Goal: Information Seeking & Learning: Learn about a topic

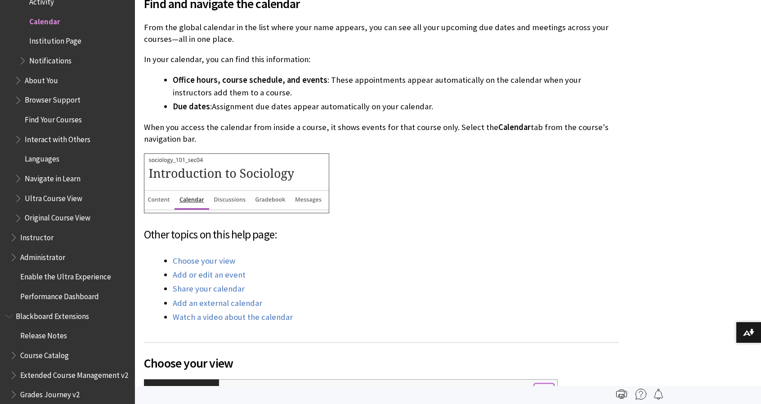
click at [42, 73] on span "About You" at bounding box center [41, 79] width 33 height 12
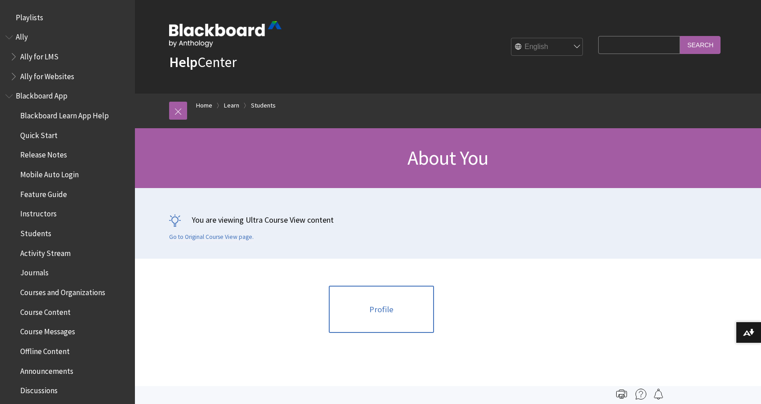
scroll to position [925, 0]
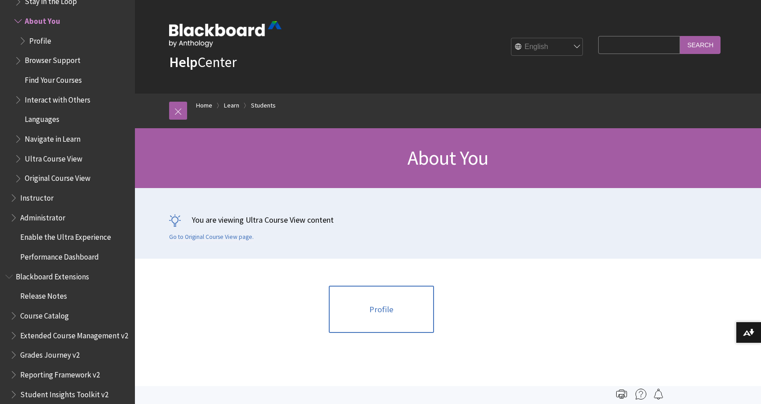
click at [639, 50] on input "Search Query" at bounding box center [639, 45] width 82 height 18
type input "start date"
click at [680, 36] on input "Search" at bounding box center [700, 45] width 40 height 18
click at [696, 54] on input "Search" at bounding box center [700, 45] width 40 height 18
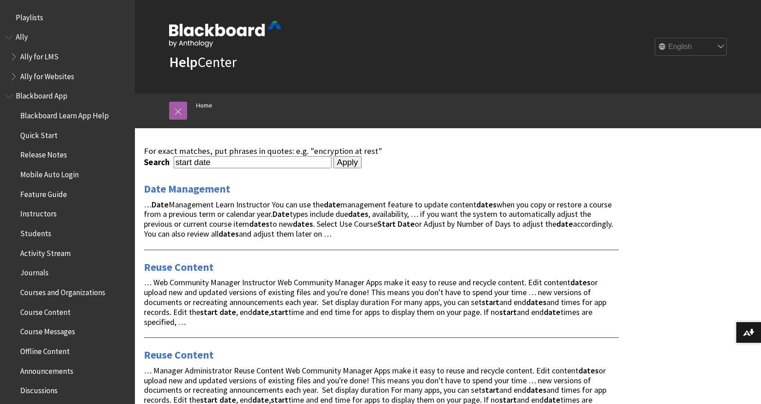
scroll to position [53, 0]
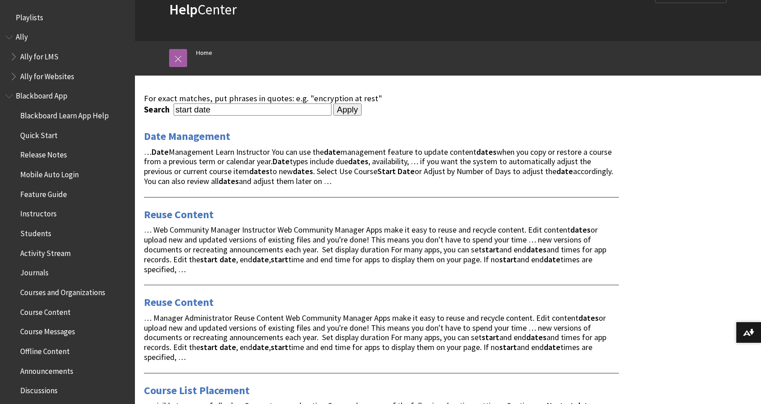
click at [176, 116] on input "start date" at bounding box center [253, 109] width 158 height 12
click at [333, 103] on input "Apply" at bounding box center [347, 109] width 28 height 13
type input "my start date"
click at [333, 103] on input "Apply" at bounding box center [347, 109] width 28 height 13
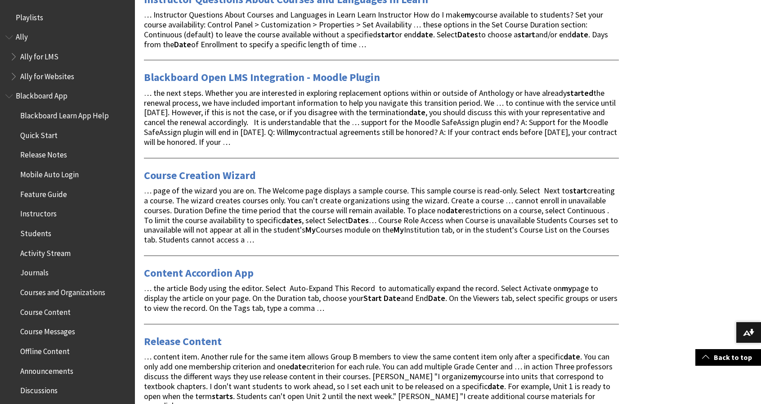
scroll to position [631, 0]
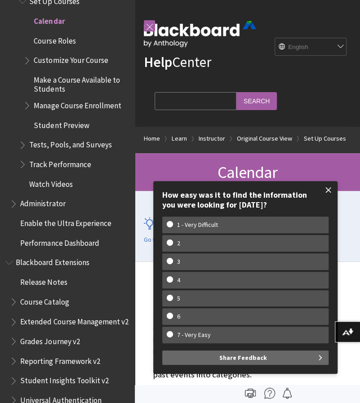
click at [332, 188] on span at bounding box center [328, 190] width 19 height 19
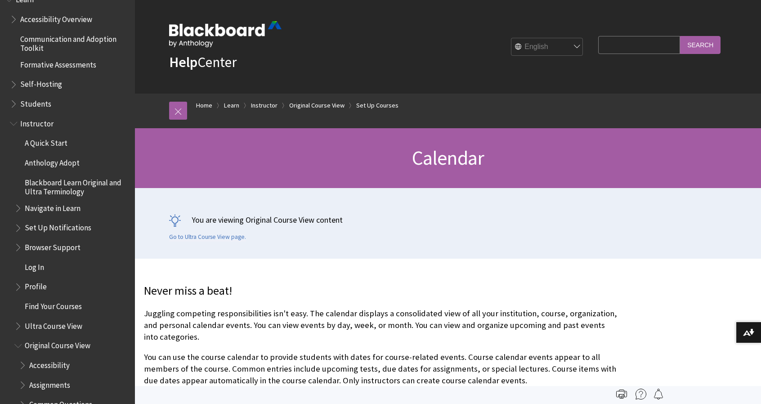
scroll to position [791, 0]
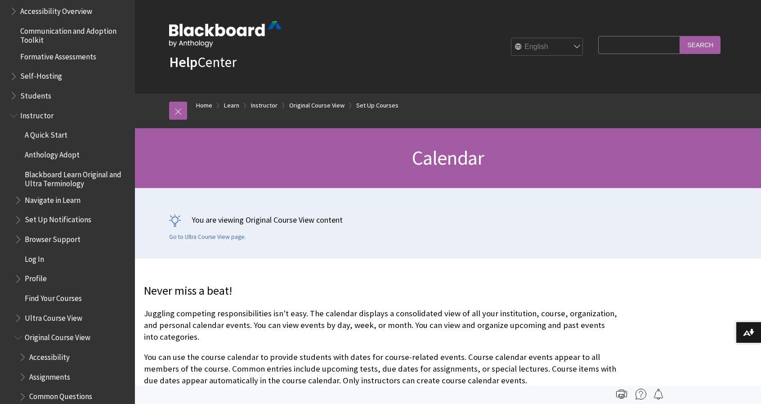
click at [40, 94] on span "Students" at bounding box center [35, 94] width 31 height 12
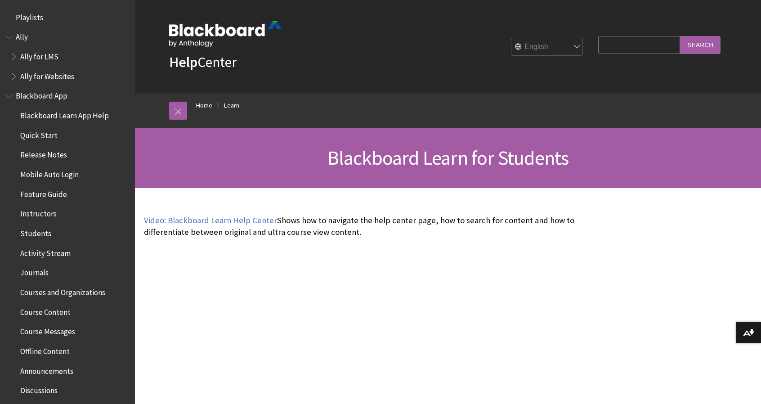
scroll to position [866, 0]
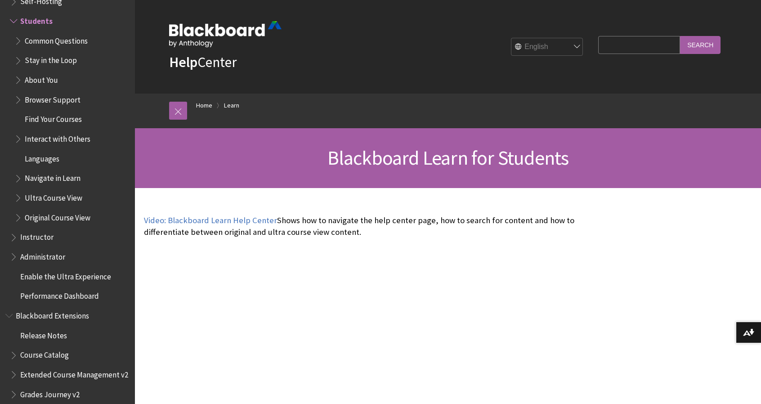
click at [40, 77] on span "About You" at bounding box center [41, 78] width 33 height 12
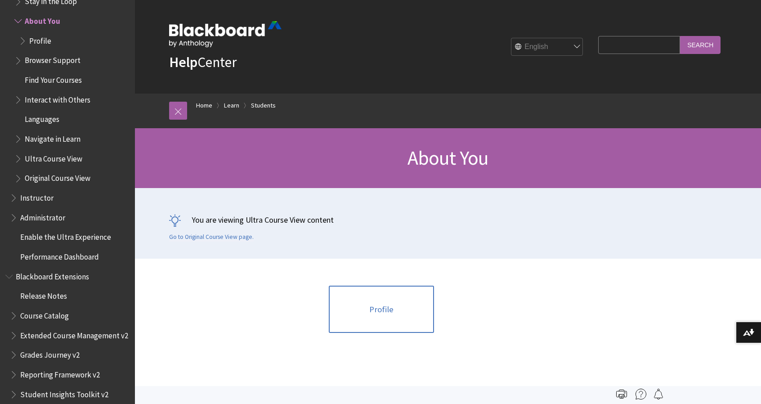
click at [40, 44] on span "Profile" at bounding box center [40, 39] width 22 height 12
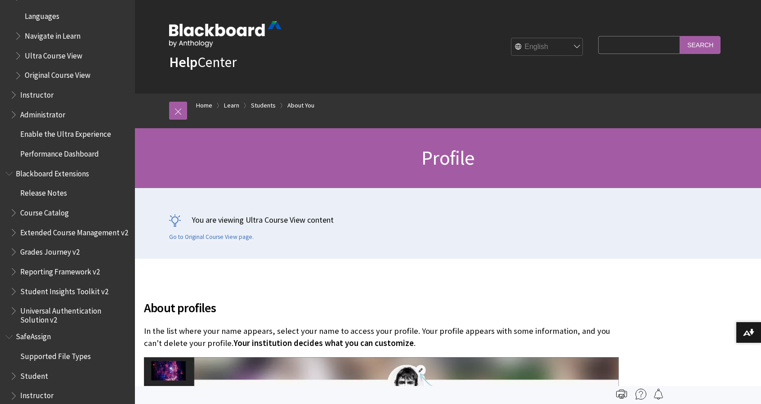
scroll to position [944, 0]
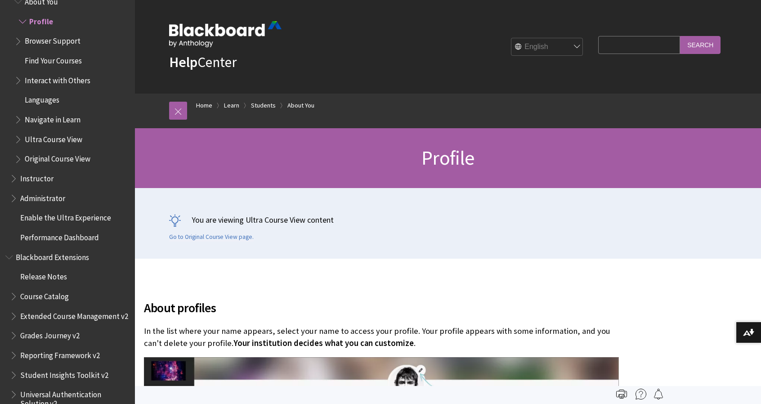
drag, startPoint x: 767, startPoint y: 0, endPoint x: 715, endPoint y: 188, distance: 195.1
click at [715, 170] on h1 "Profile" at bounding box center [448, 158] width 576 height 24
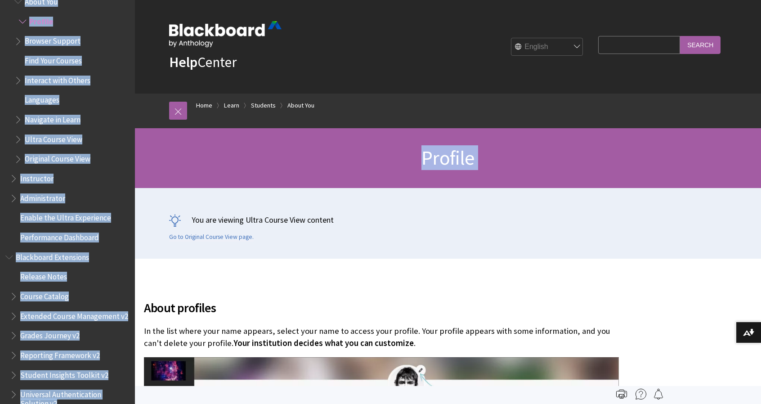
drag, startPoint x: 715, startPoint y: 188, endPoint x: 763, endPoint y: 63, distance: 134.8
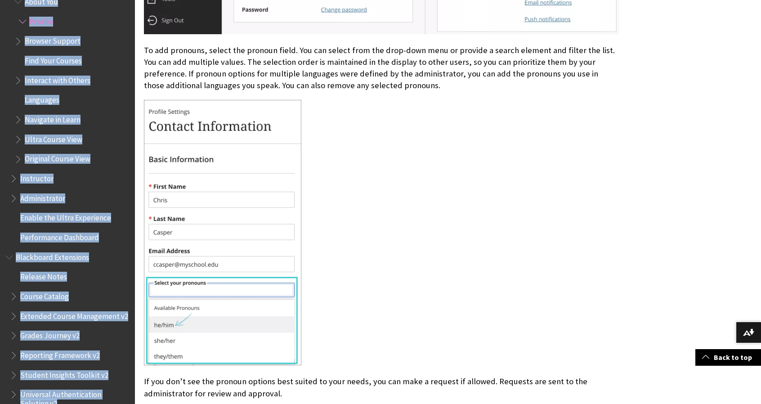
scroll to position [1685, 0]
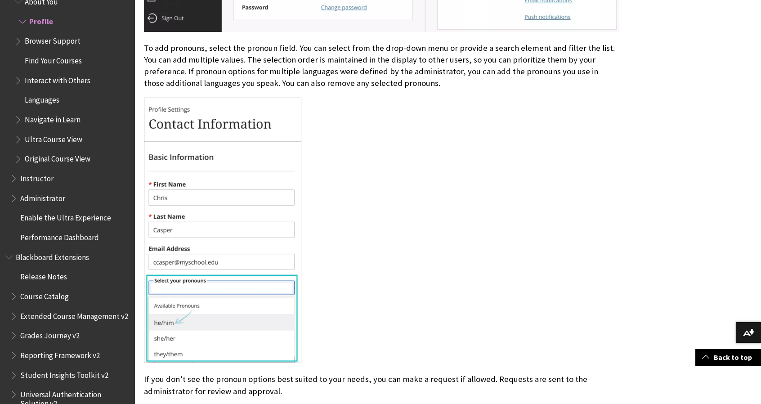
click at [501, 238] on div at bounding box center [381, 231] width 475 height 267
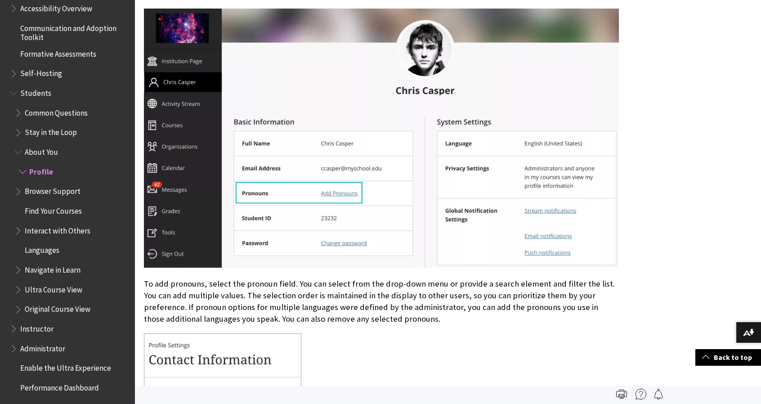
scroll to position [807, 0]
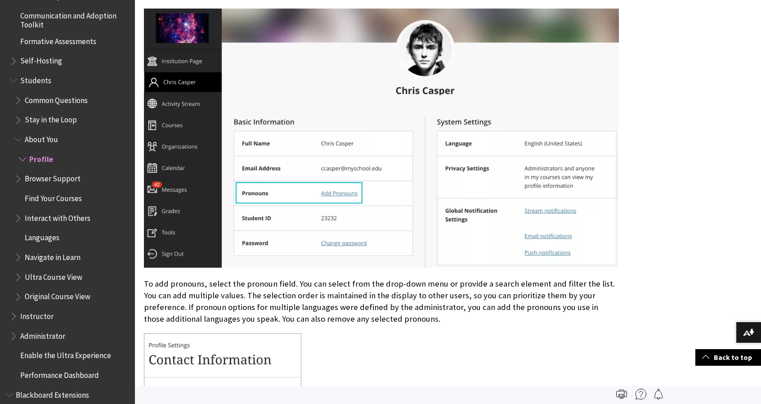
click at [22, 156] on span "Book outline for Blackboard Learn Help" at bounding box center [23, 157] width 9 height 11
click at [17, 181] on span "Book outline for Blackboard Learn Help" at bounding box center [18, 176] width 9 height 11
click at [18, 176] on span "Book outline for Blackboard Learn Help" at bounding box center [18, 176] width 9 height 11
click at [16, 82] on span "Book outline for Blackboard Learn Help" at bounding box center [14, 78] width 9 height 11
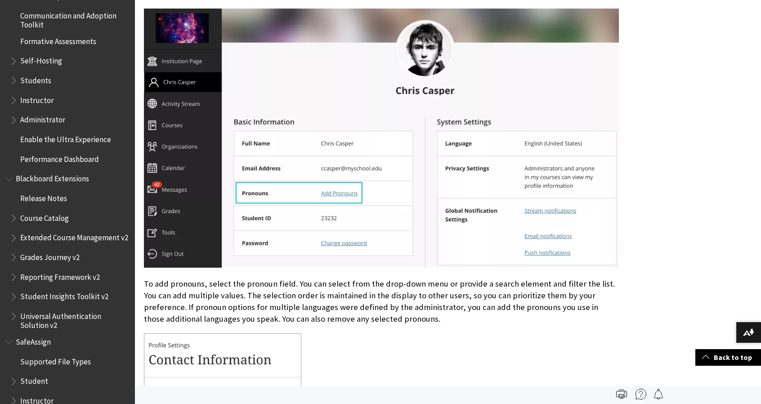
click at [14, 87] on span "Students" at bounding box center [70, 80] width 120 height 15
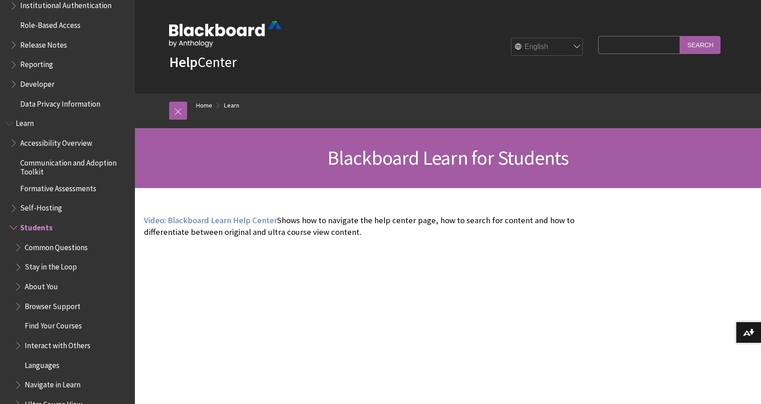
scroll to position [666, 0]
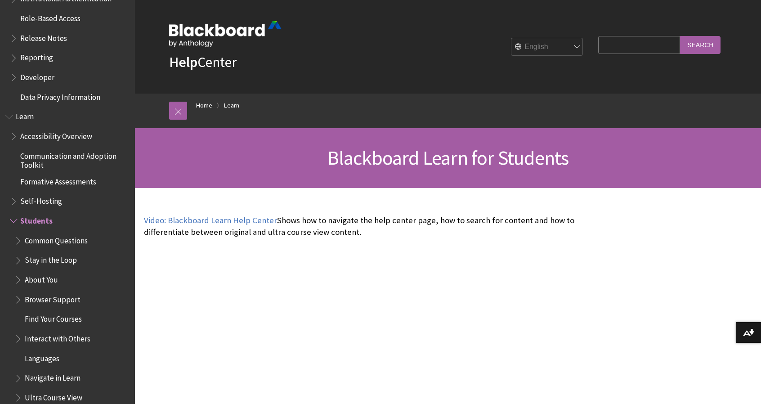
click at [18, 240] on span "Book outline for Blackboard Learn Help" at bounding box center [18, 238] width 9 height 11
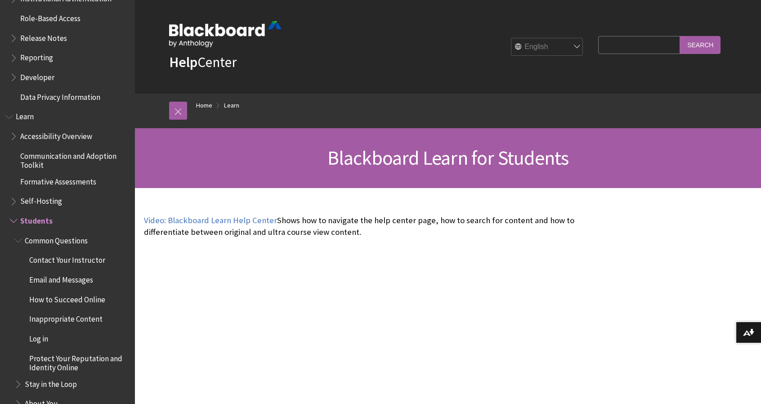
click at [18, 240] on span "Book outline for Blackboard Learn Help" at bounding box center [18, 238] width 9 height 11
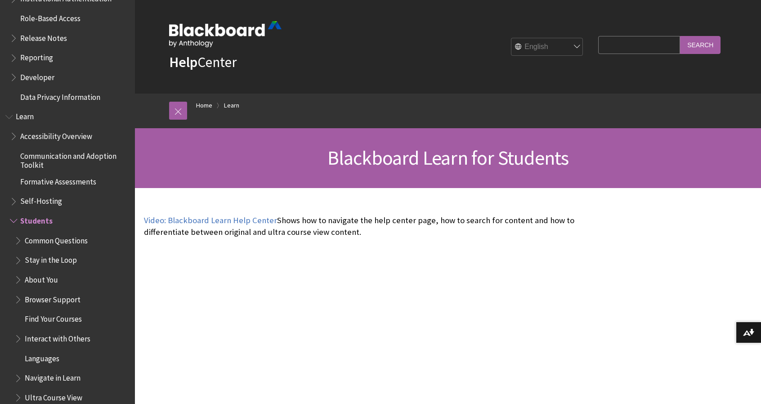
click at [18, 258] on span "Book outline for Blackboard Learn Help" at bounding box center [18, 258] width 9 height 11
click at [18, 255] on span "Book outline for Blackboard Learn Help" at bounding box center [18, 258] width 9 height 11
click at [18, 277] on span "Book outline for Blackboard Learn Help" at bounding box center [18, 277] width 9 height 11
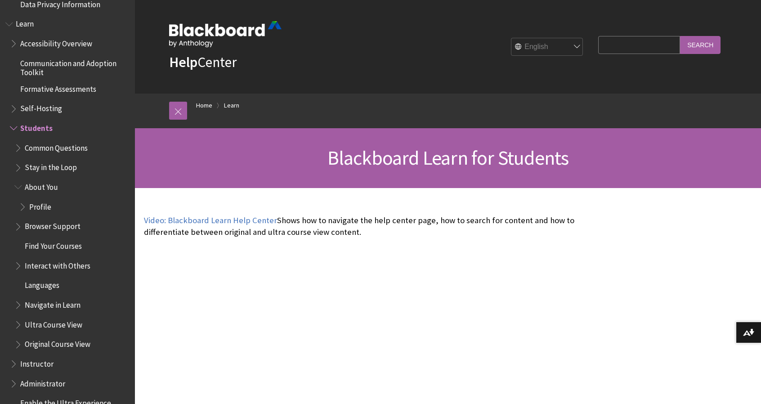
scroll to position [755, 0]
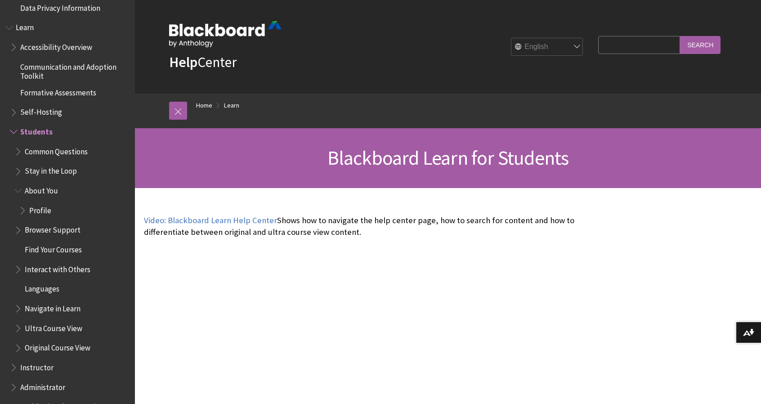
click at [24, 208] on span "Book outline for Blackboard Learn Help" at bounding box center [23, 208] width 9 height 11
drag, startPoint x: 24, startPoint y: 208, endPoint x: 118, endPoint y: 270, distance: 112.0
click at [118, 270] on span "Interact with Others" at bounding box center [71, 269] width 115 height 15
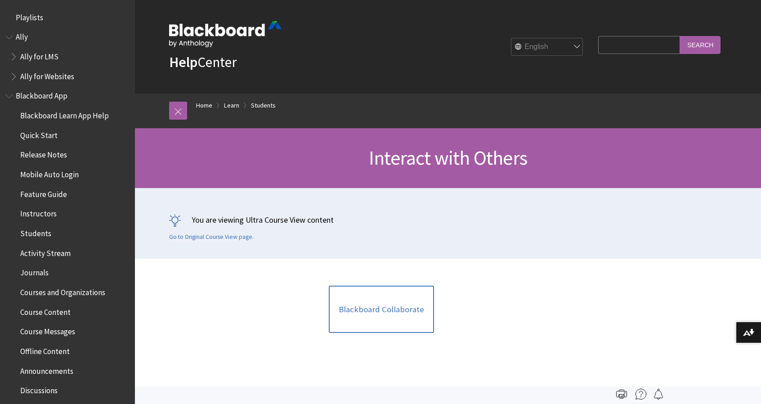
scroll to position [984, 0]
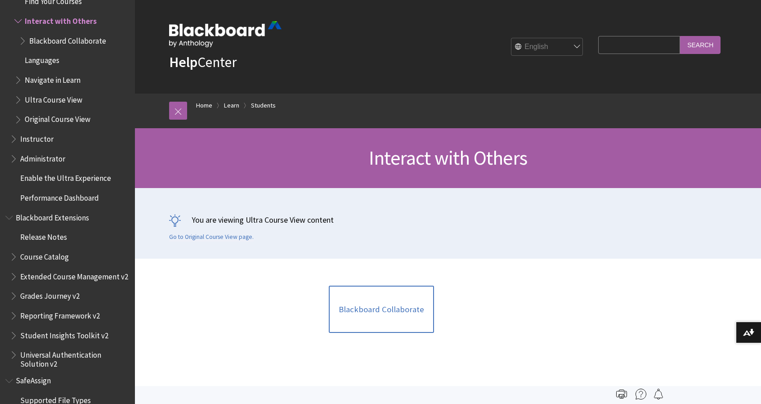
click at [8, 216] on span "Book outline for Blackboard Extensions" at bounding box center [9, 215] width 9 height 11
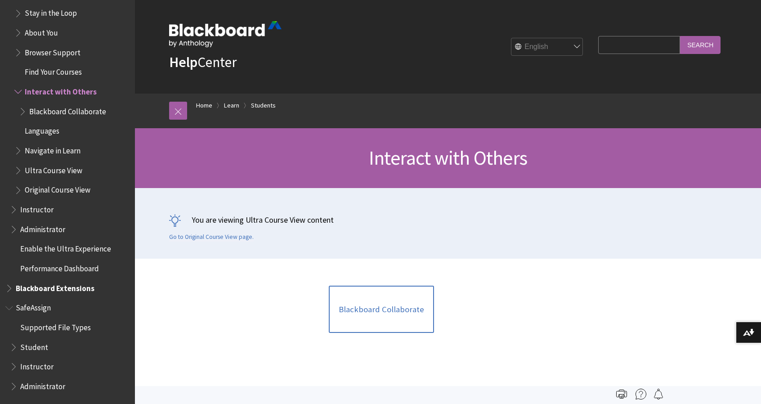
scroll to position [913, 0]
click at [13, 306] on span "Book outline for Blackboard SafeAssign" at bounding box center [9, 306] width 9 height 11
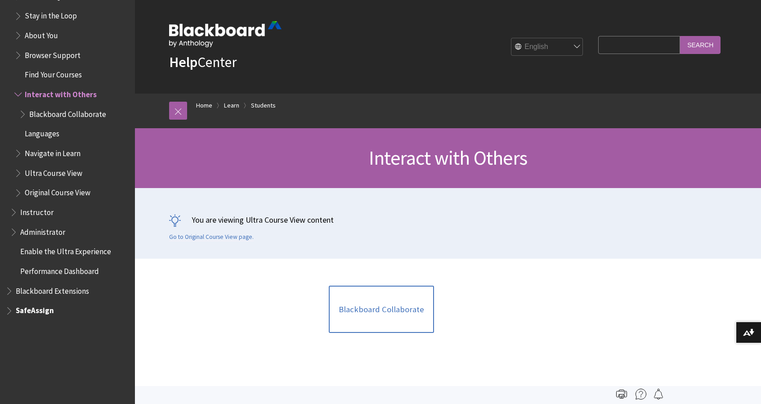
scroll to position [835, 0]
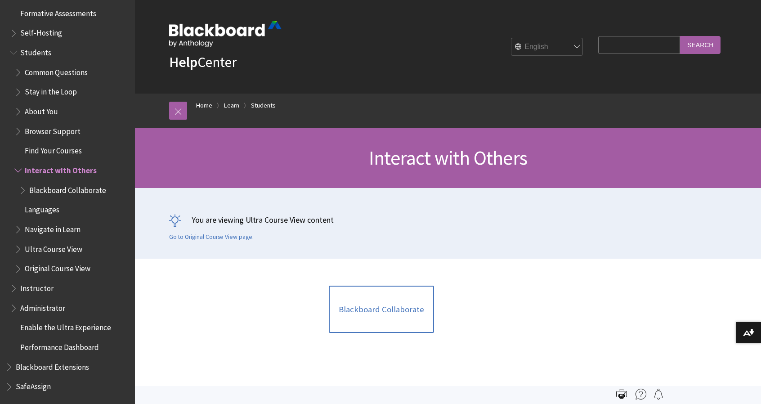
click at [20, 169] on span "Book outline for Blackboard Learn Help" at bounding box center [18, 168] width 9 height 11
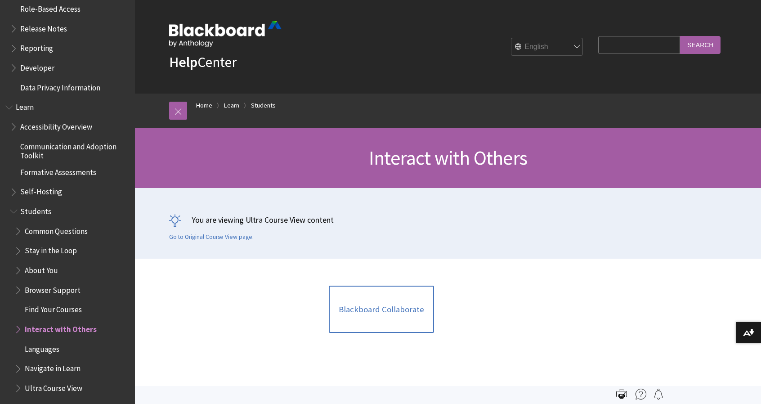
scroll to position [677, 0]
click at [14, 208] on span "Book outline for Blackboard Learn Help" at bounding box center [14, 208] width 9 height 11
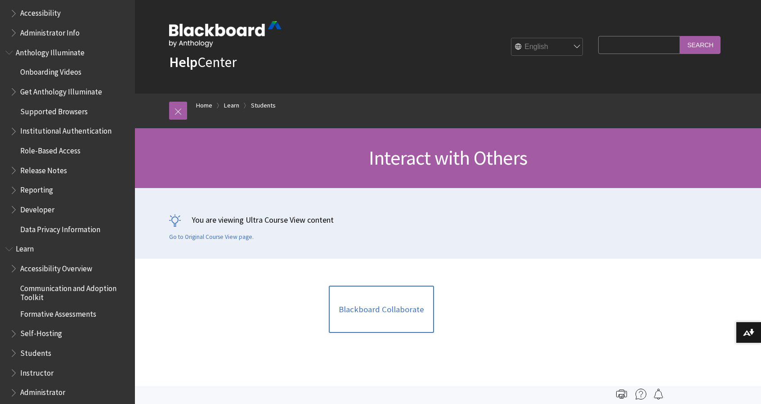
scroll to position [532, 0]
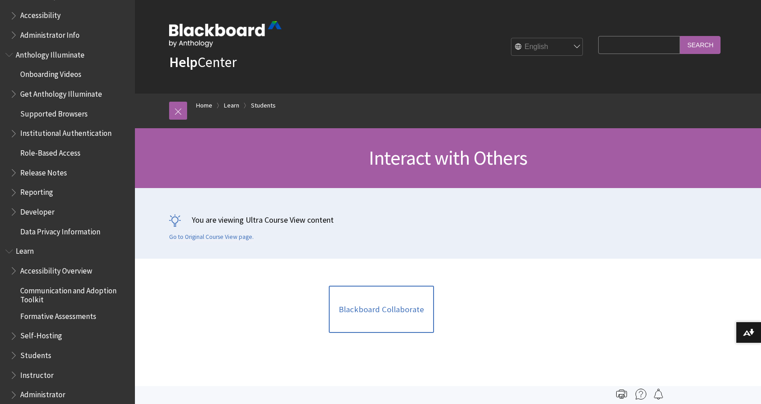
click at [11, 248] on span "Book outline for Blackboard Learn Help" at bounding box center [9, 249] width 9 height 11
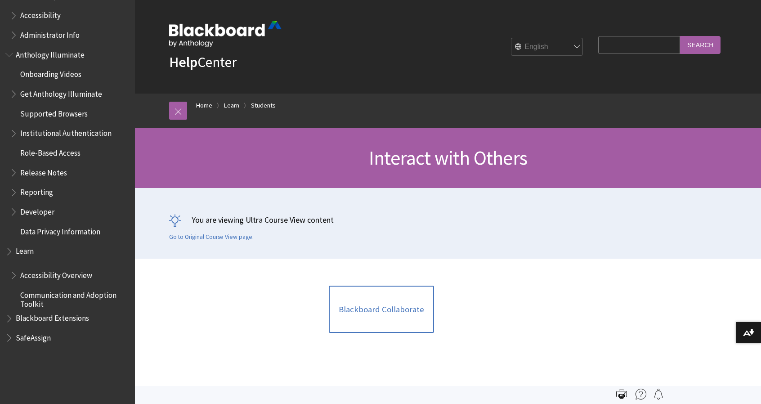
scroll to position [436, 0]
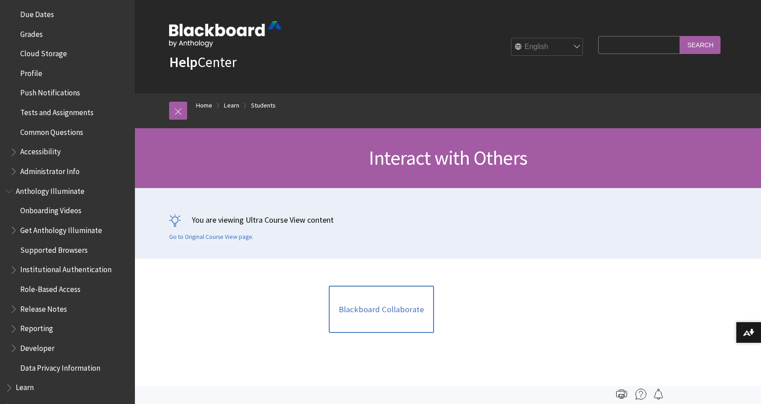
click at [13, 190] on span "Book outline for Anthology Illuminate" at bounding box center [9, 188] width 9 height 11
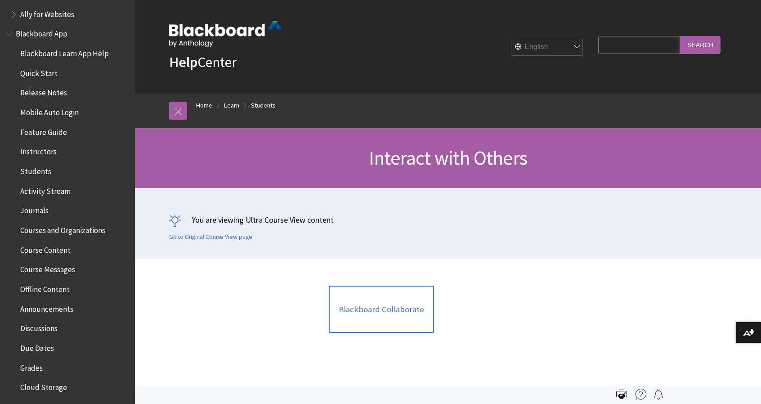
scroll to position [63, 0]
click at [30, 164] on span "Students" at bounding box center [35, 169] width 31 height 12
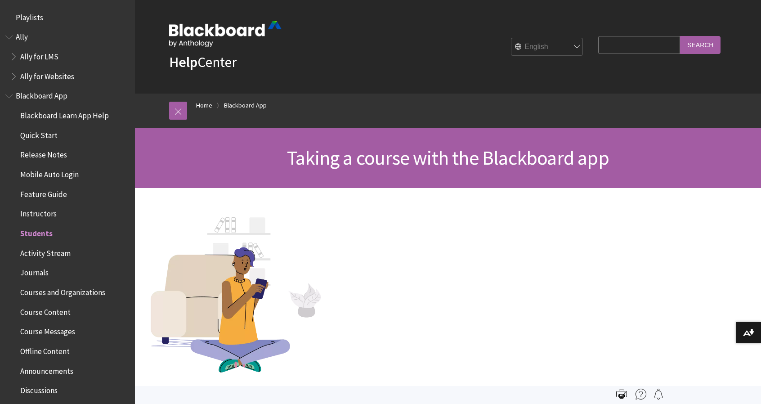
scroll to position [212, 0]
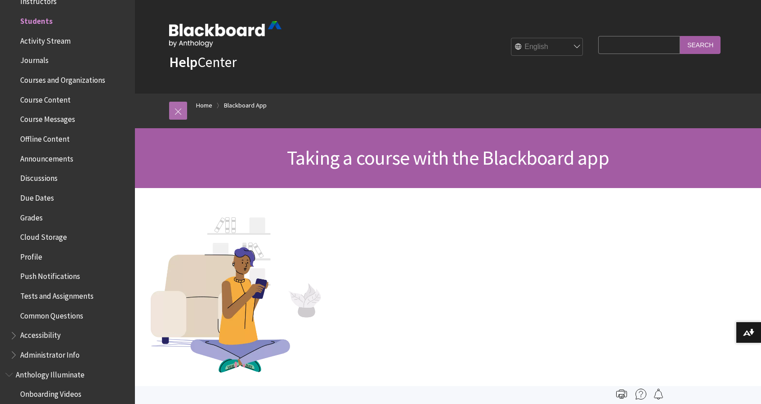
click at [172, 119] on link at bounding box center [178, 111] width 18 height 18
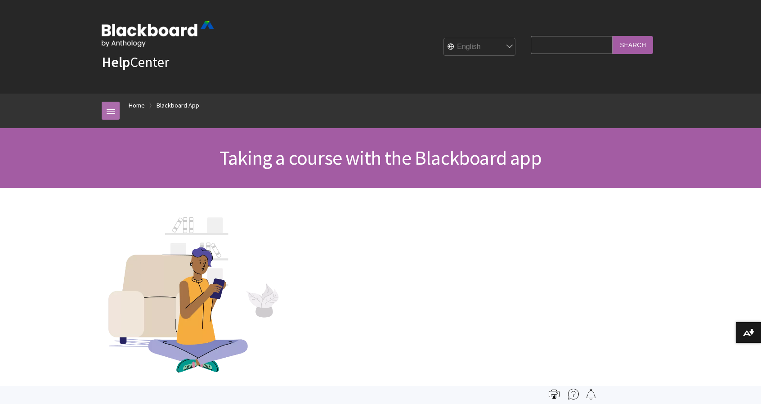
click at [113, 120] on link at bounding box center [111, 111] width 18 height 18
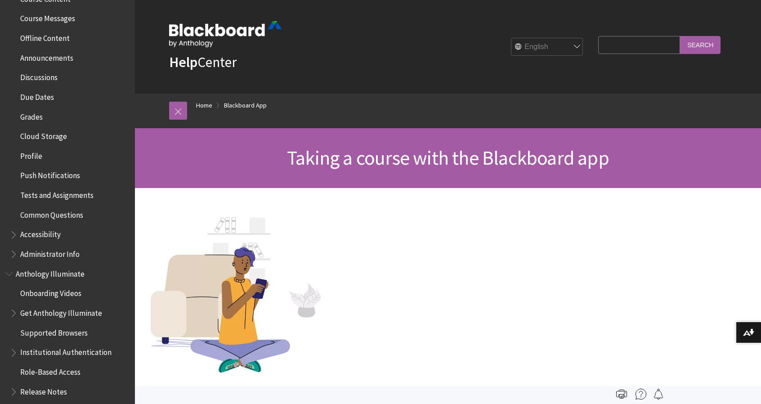
scroll to position [330, 0]
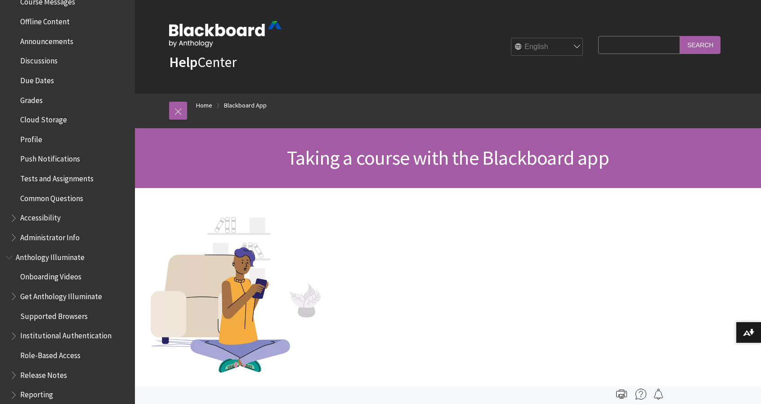
click at [9, 256] on span "Book outline for Anthology Illuminate" at bounding box center [9, 255] width 9 height 11
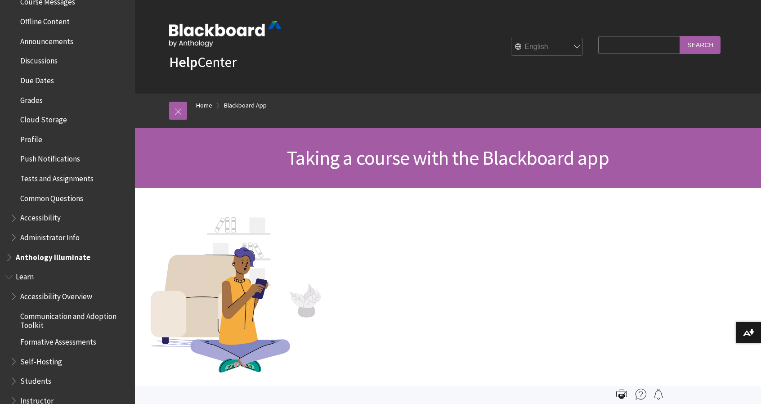
click at [7, 277] on span "Book outline for Blackboard Learn Help" at bounding box center [9, 274] width 9 height 11
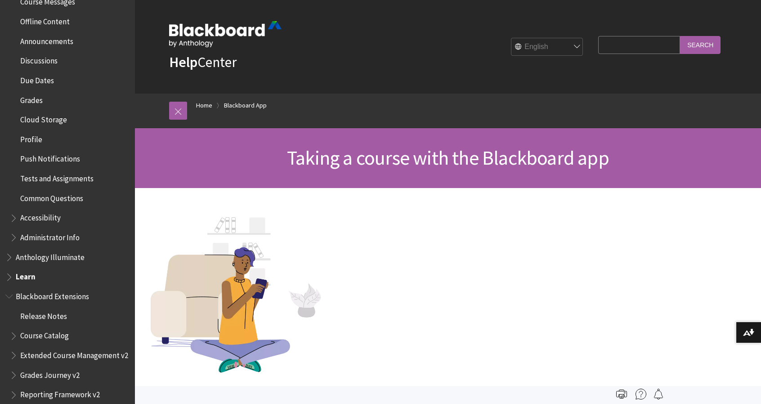
click at [15, 294] on span "Book outline for Blackboard Extensions" at bounding box center [9, 294] width 9 height 11
click at [10, 319] on span "Book outline for Blackboard SafeAssign" at bounding box center [9, 313] width 9 height 11
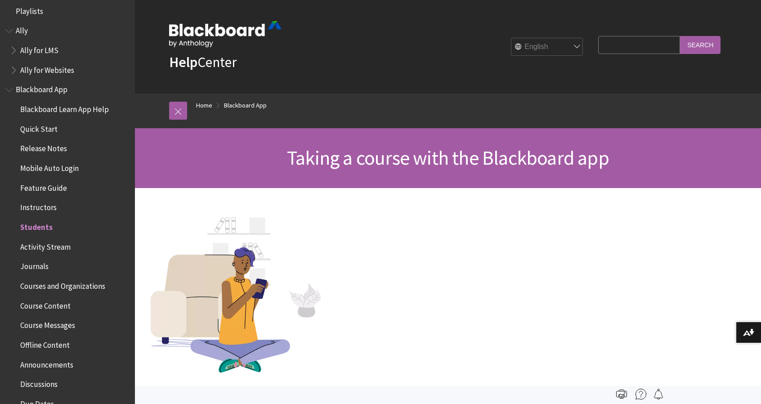
scroll to position [5, 0]
click at [14, 88] on span "Book outline for Blackboard App Help" at bounding box center [9, 88] width 9 height 11
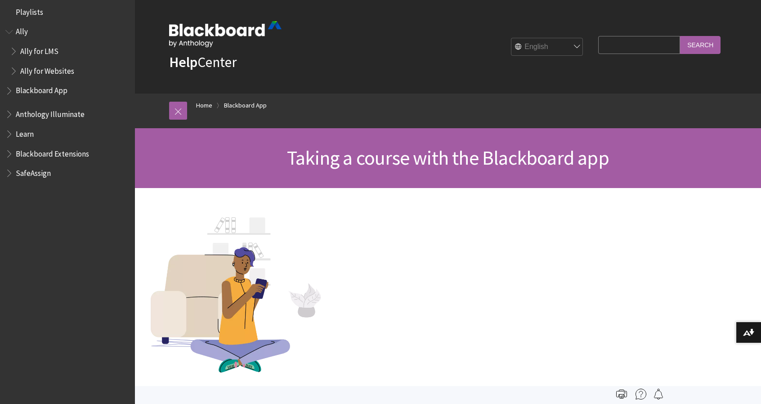
scroll to position [0, 0]
click at [10, 35] on span "Book outline for Anthology Ally Help" at bounding box center [9, 35] width 9 height 11
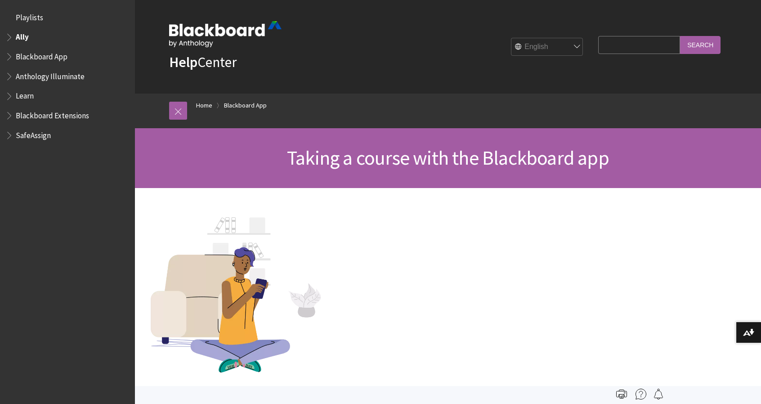
click at [627, 60] on fieldset "Search Query Search" at bounding box center [659, 46] width 133 height 27
click at [626, 43] on input "Search Query" at bounding box center [639, 45] width 82 height 18
type input "start date"
click at [713, 54] on input "Search" at bounding box center [700, 45] width 40 height 18
click at [707, 54] on input "Search" at bounding box center [700, 45] width 40 height 18
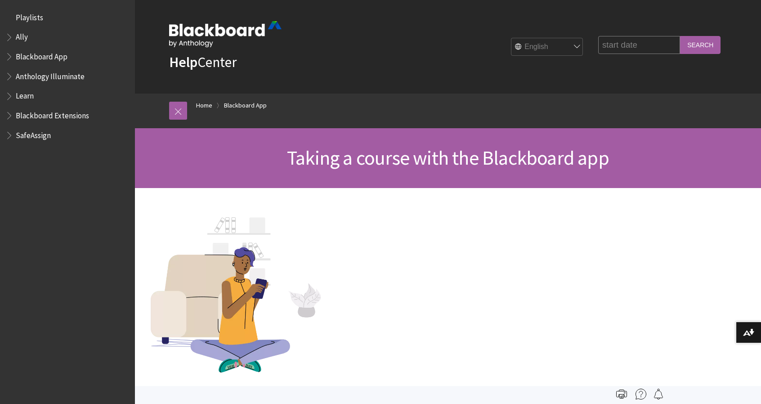
click at [707, 54] on input "Search" at bounding box center [700, 45] width 40 height 18
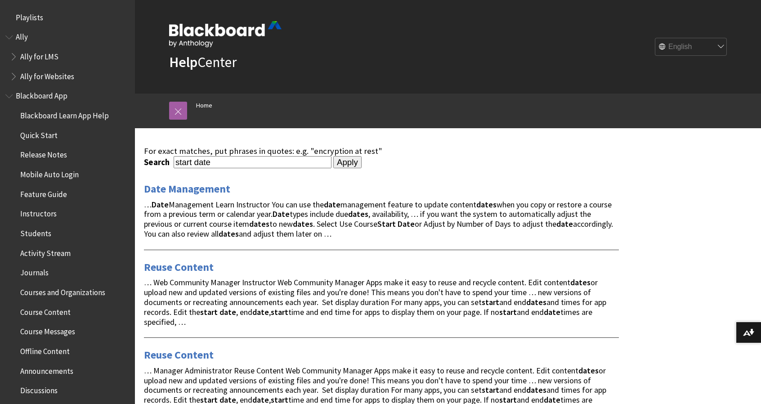
drag, startPoint x: 0, startPoint y: 0, endPoint x: 704, endPoint y: 51, distance: 706.0
click at [704, 51] on select "English عربية Català Cymraeg Deutsch Español Suomi Français עברית Italiano 日本語 …" at bounding box center [691, 47] width 72 height 18
click at [503, 195] on span "Date Management" at bounding box center [381, 189] width 475 height 13
click at [180, 120] on link at bounding box center [178, 111] width 18 height 18
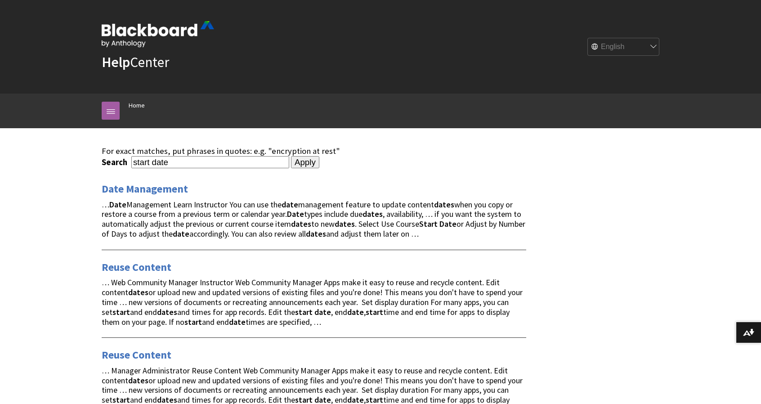
drag, startPoint x: 175, startPoint y: 175, endPoint x: 71, endPoint y: 214, distance: 111.4
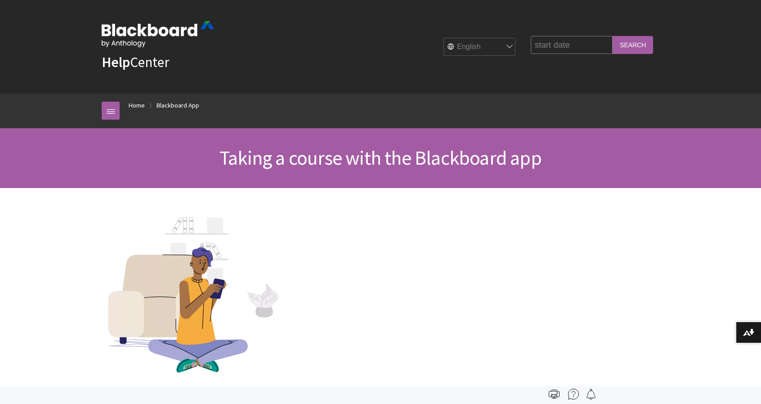
drag, startPoint x: 556, startPoint y: 54, endPoint x: 452, endPoint y: 82, distance: 107.7
click at [452, 82] on div "Help Center English عربية Català Cymraeg Deutsch Español Suomi Français עברית I…" at bounding box center [381, 47] width 576 height 94
type input "enroll date"
click at [612, 36] on input "Search" at bounding box center [632, 45] width 40 height 18
click at [632, 51] on input "Search" at bounding box center [632, 45] width 40 height 18
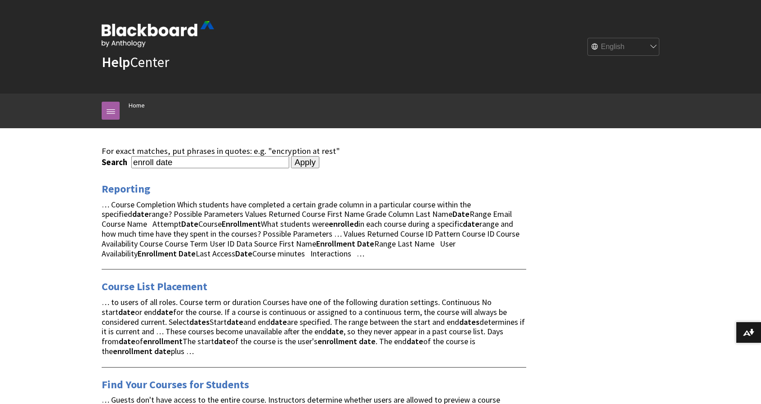
drag, startPoint x: 760, startPoint y: 24, endPoint x: 763, endPoint y: 32, distance: 8.1
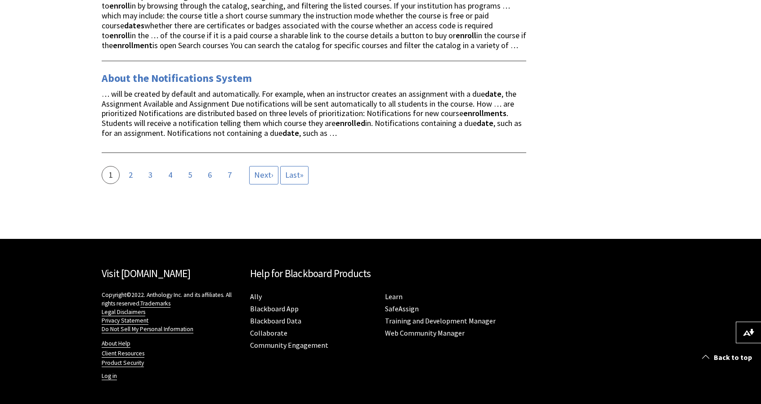
scroll to position [2401, 0]
click at [266, 180] on span "Next" at bounding box center [262, 175] width 17 height 10
click at [265, 180] on span "Next" at bounding box center [262, 175] width 17 height 10
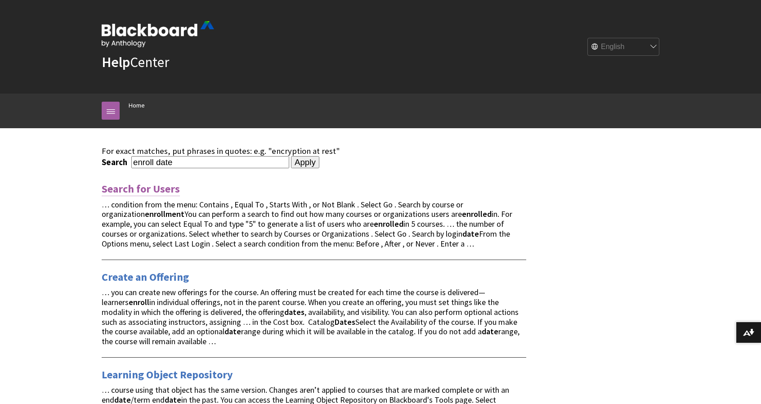
click at [151, 196] on link "Search for Users" at bounding box center [141, 189] width 78 height 14
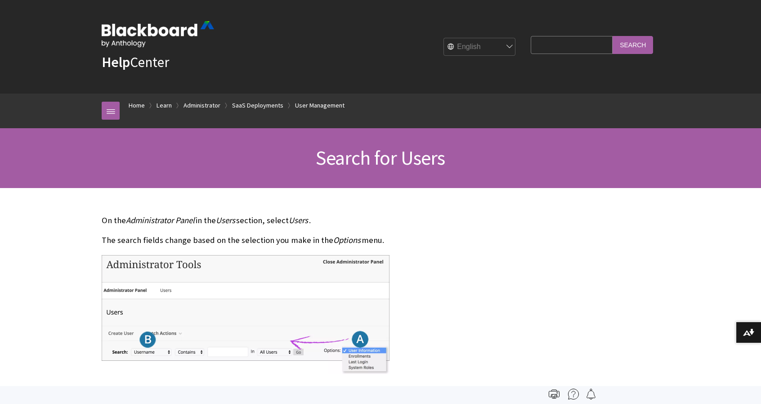
click at [120, 60] on strong "Help" at bounding box center [116, 62] width 28 height 18
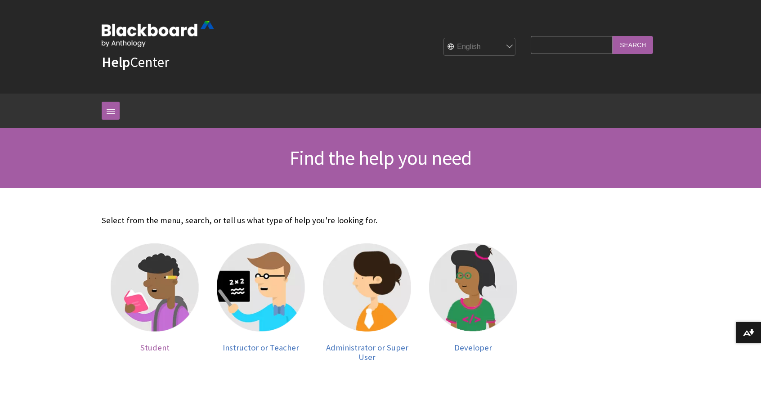
click at [161, 343] on div at bounding box center [155, 292] width 88 height 99
click at [120, 36] on img at bounding box center [158, 34] width 112 height 26
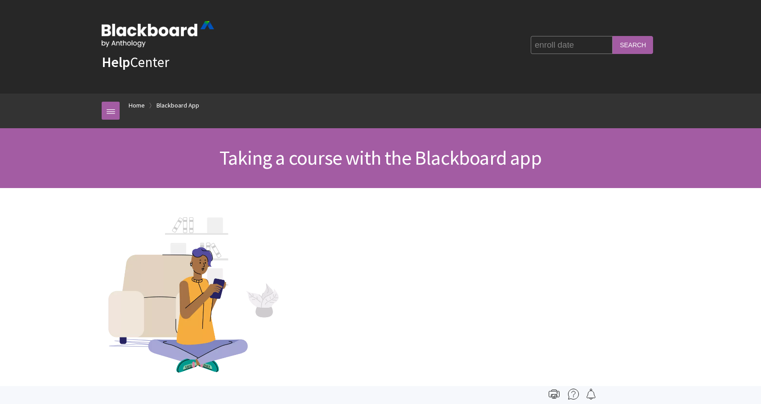
scroll to position [212, 0]
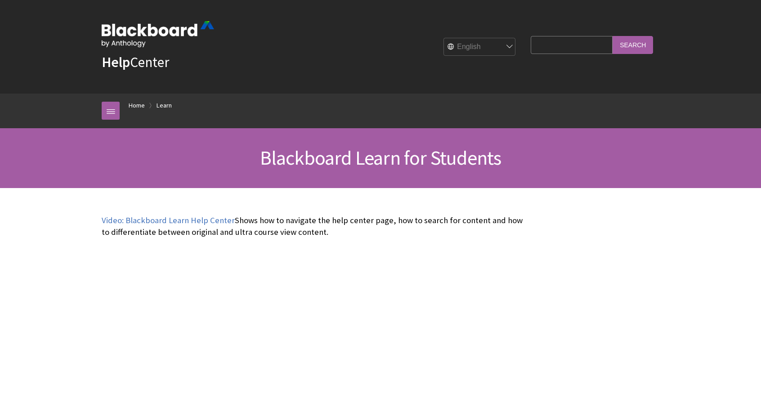
scroll to position [866, 0]
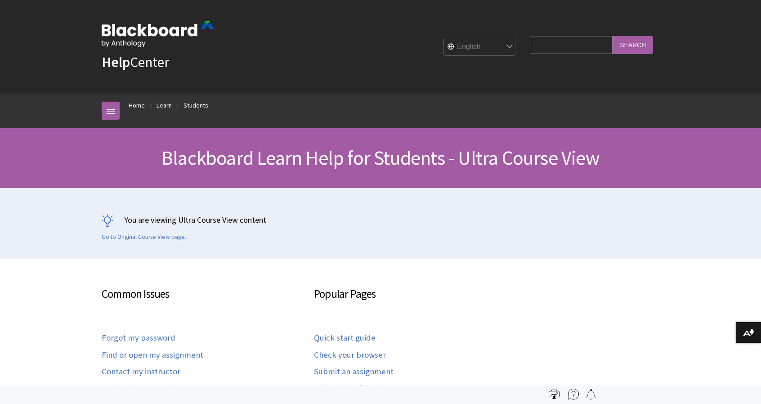
scroll to position [1043, 0]
click at [393, 188] on div "Blackboard Learn Help for Students - Ultra Course View" at bounding box center [380, 158] width 761 height 60
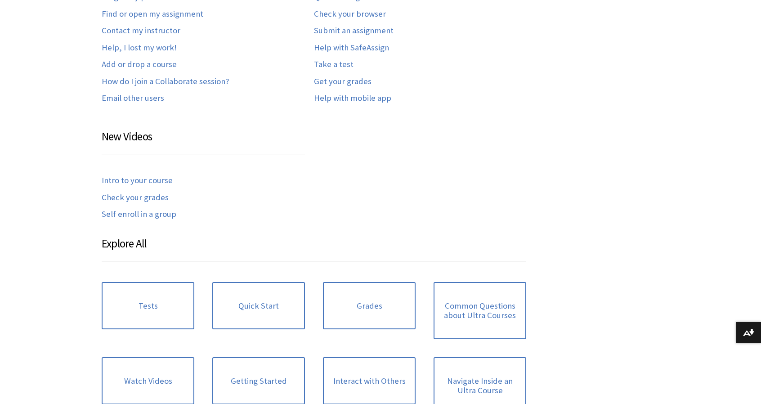
scroll to position [353, 0]
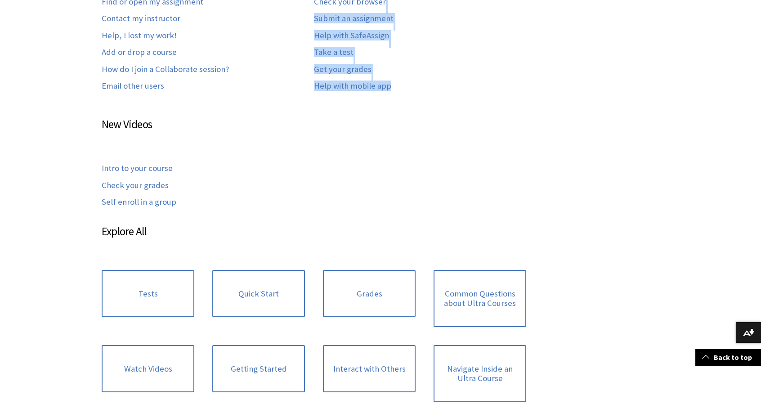
drag, startPoint x: 760, startPoint y: 175, endPoint x: 764, endPoint y: 45, distance: 130.5
click at [760, 45] on html "Skip to main content Help Center English عربية Català Cymraeg Deutsch Español S…" at bounding box center [380, 263] width 761 height 1232
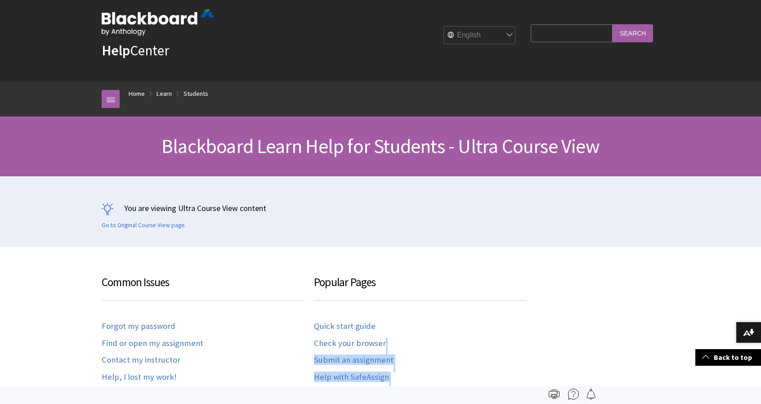
scroll to position [0, 0]
